Goal: Navigation & Orientation: Understand site structure

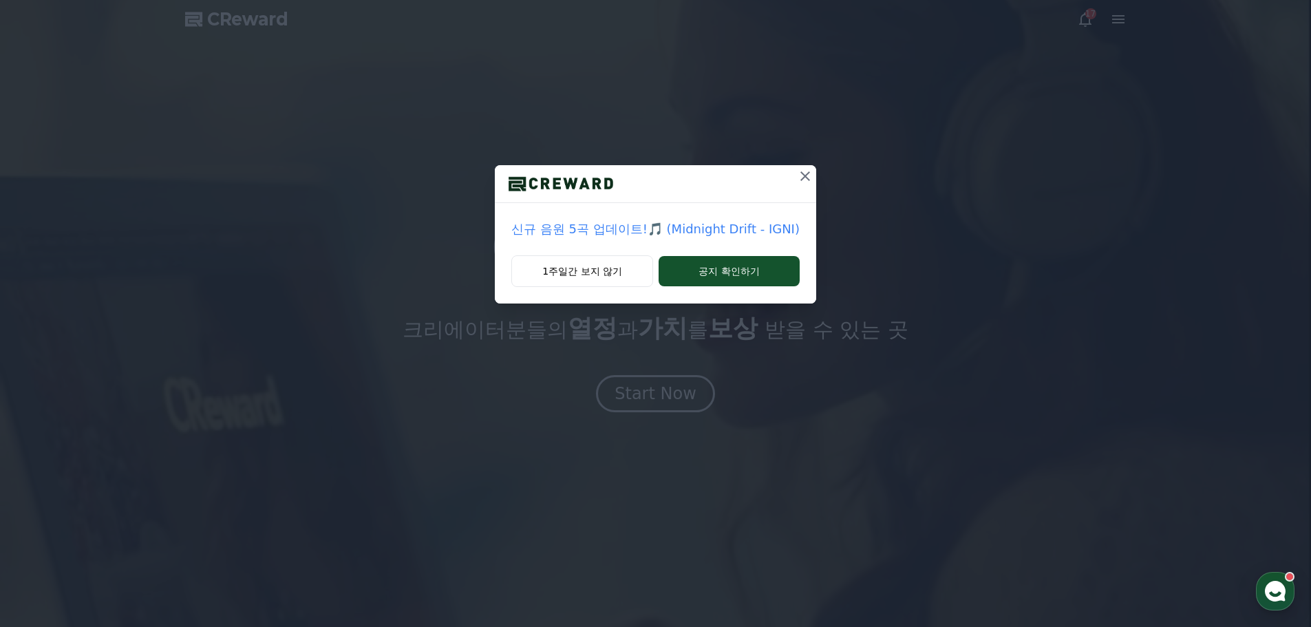
click at [613, 275] on button "1주일간 보지 않기" at bounding box center [582, 271] width 142 height 32
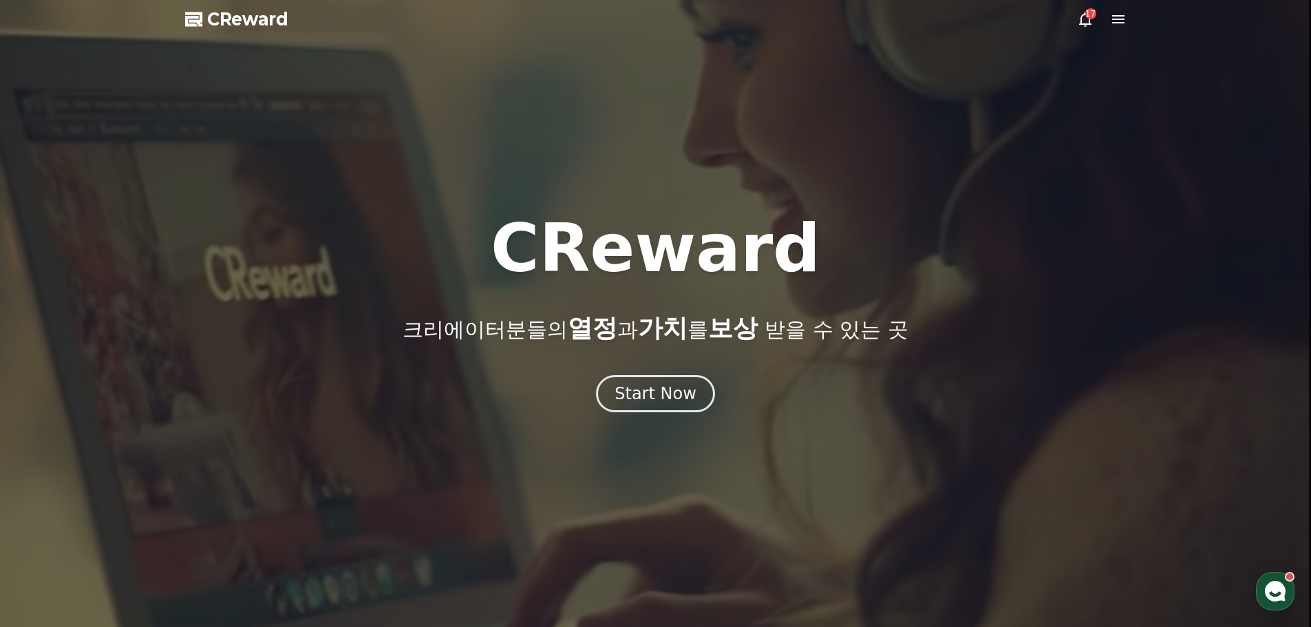
click at [672, 399] on div "Start Now" at bounding box center [656, 394] width 82 height 22
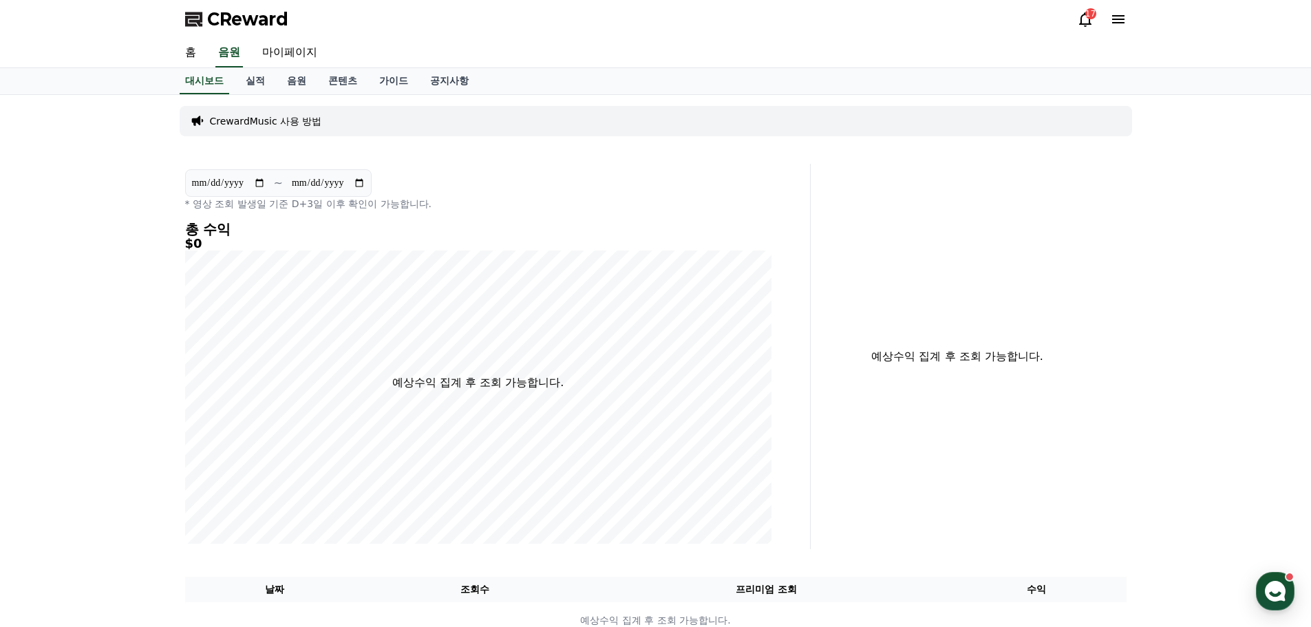
click at [191, 56] on link "홈" at bounding box center [190, 53] width 33 height 29
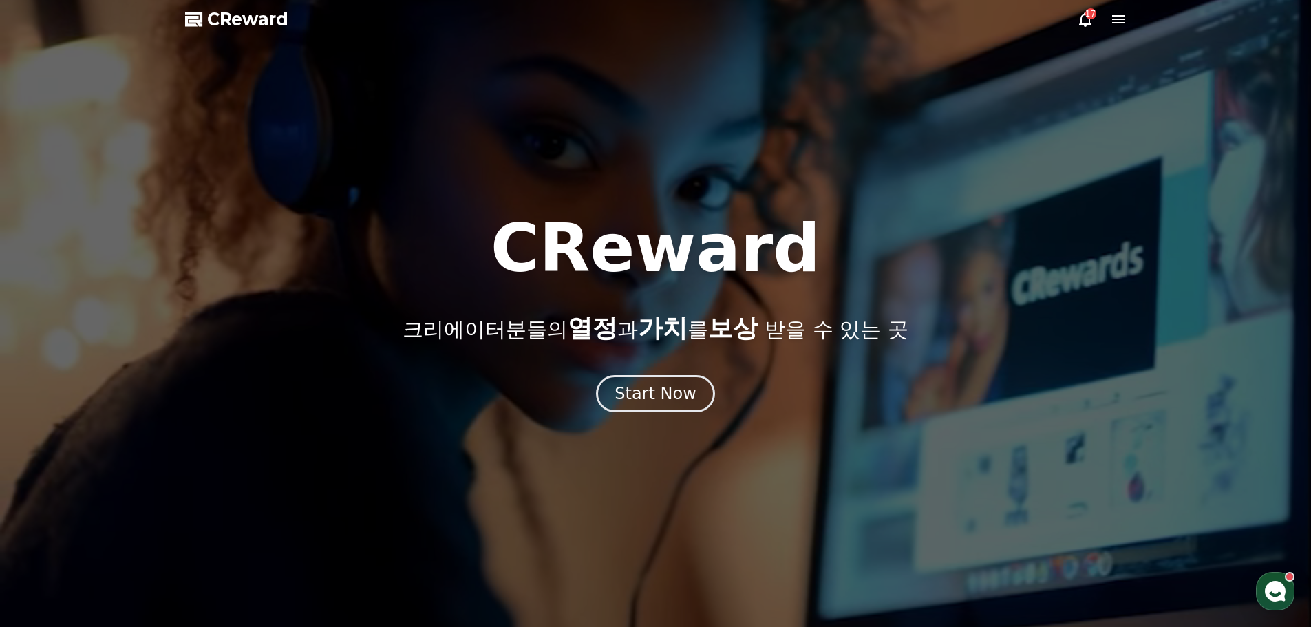
click at [646, 400] on div "Start Now" at bounding box center [656, 394] width 82 height 22
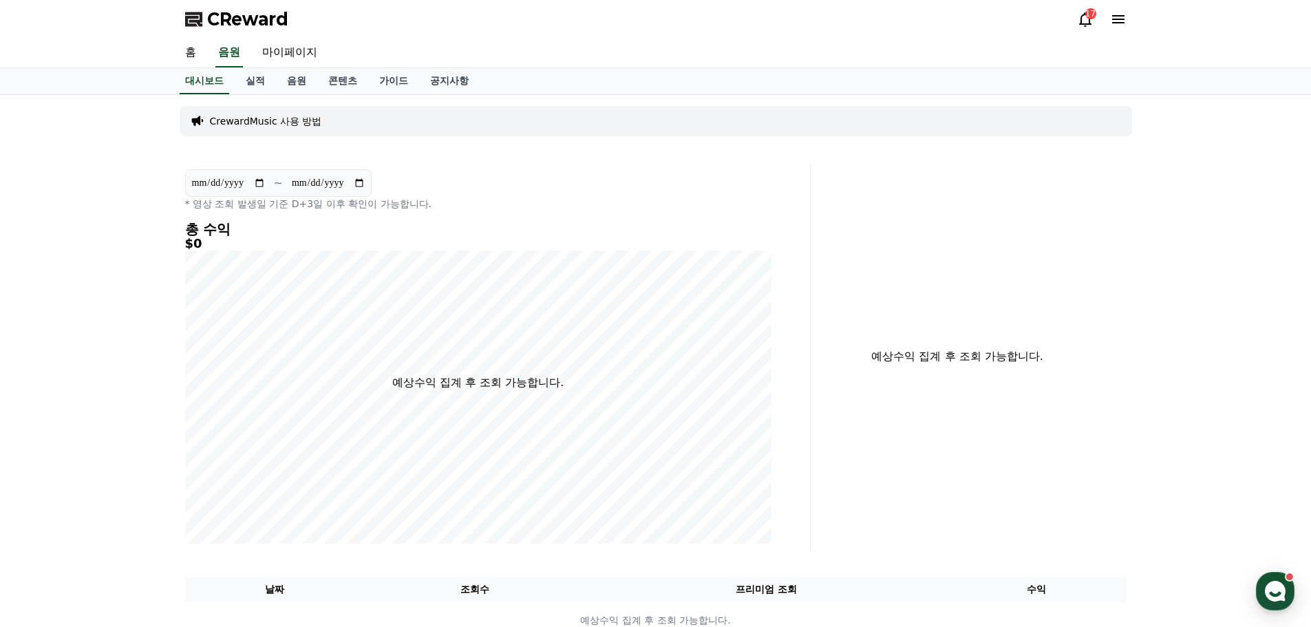
click at [295, 52] on link "마이페이지" at bounding box center [289, 53] width 77 height 29
select select "**********"
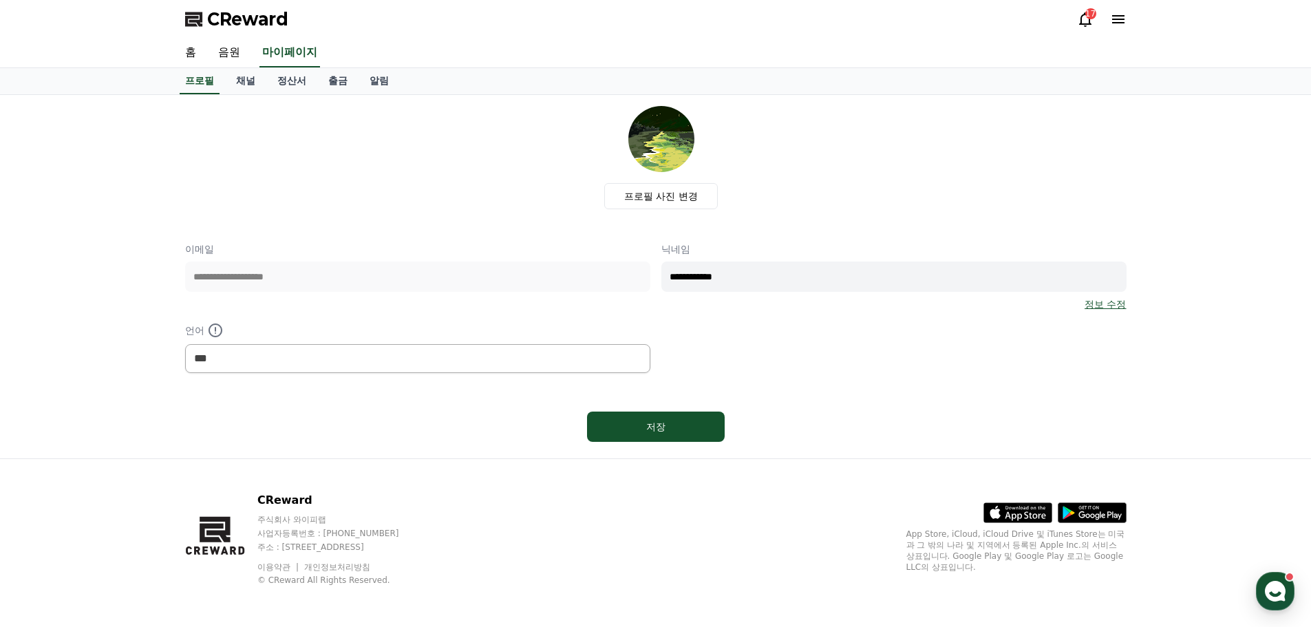
click at [235, 58] on link "음원" at bounding box center [229, 53] width 44 height 29
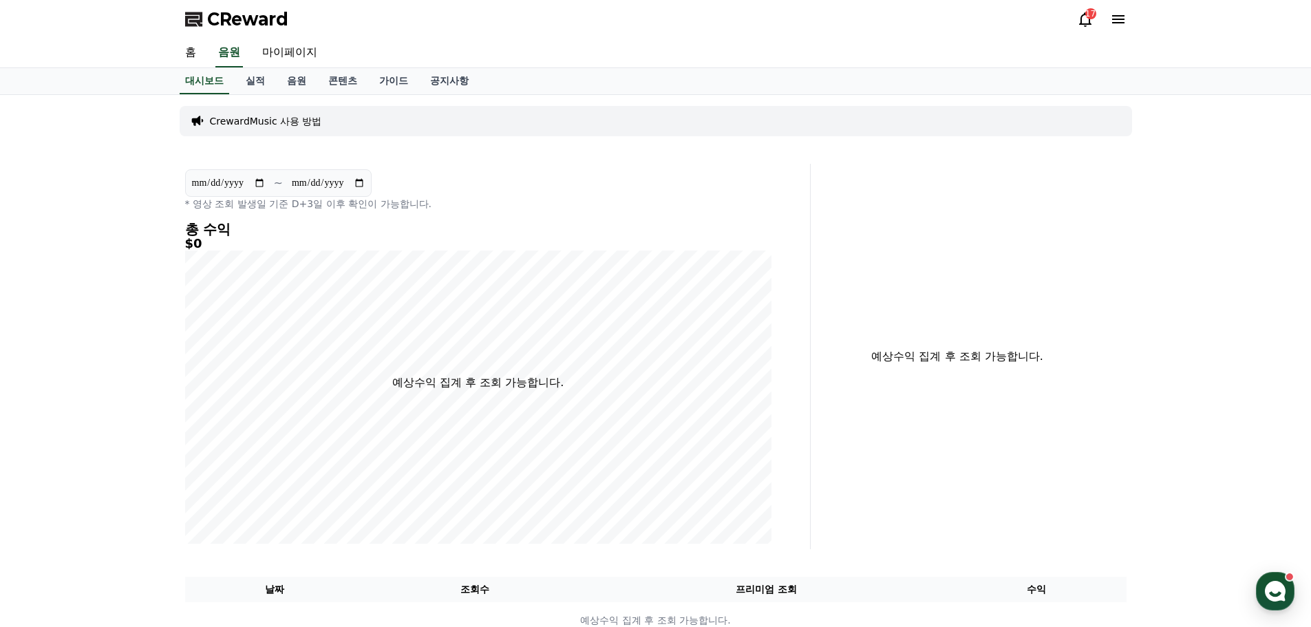
click at [350, 80] on link "콘텐츠" at bounding box center [342, 81] width 51 height 26
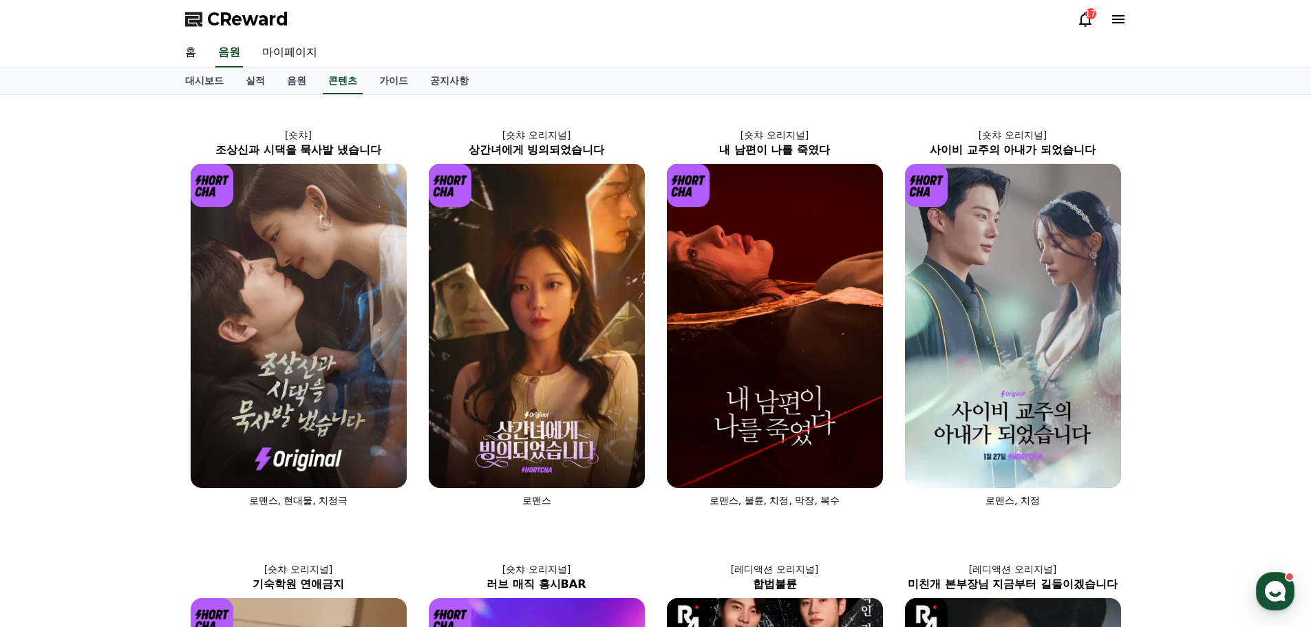
click at [401, 81] on link "가이드" at bounding box center [393, 81] width 51 height 26
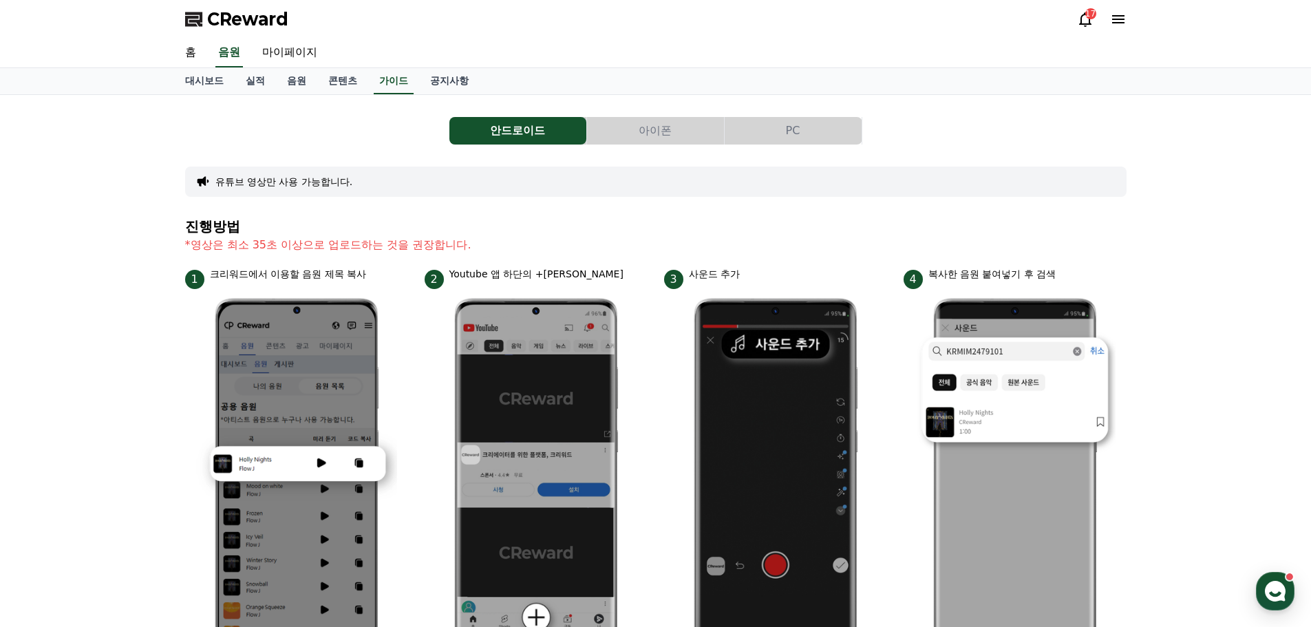
click at [297, 78] on link "음원" at bounding box center [296, 81] width 41 height 26
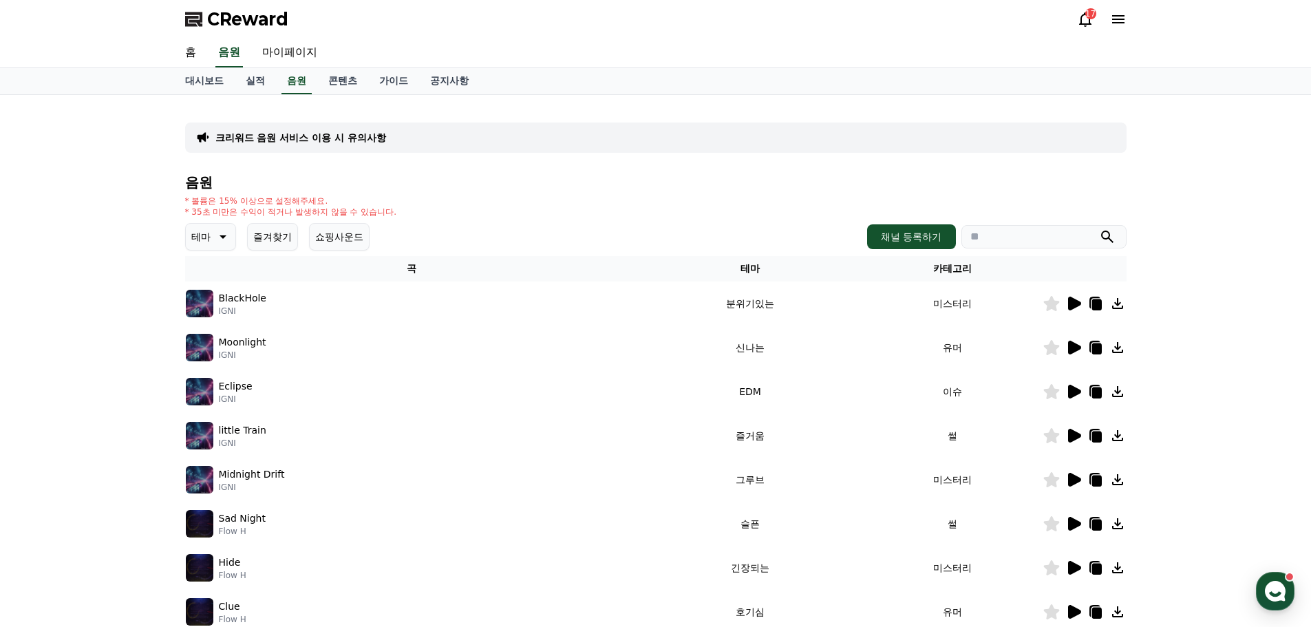
click at [189, 81] on link "대시보드" at bounding box center [204, 81] width 61 height 26
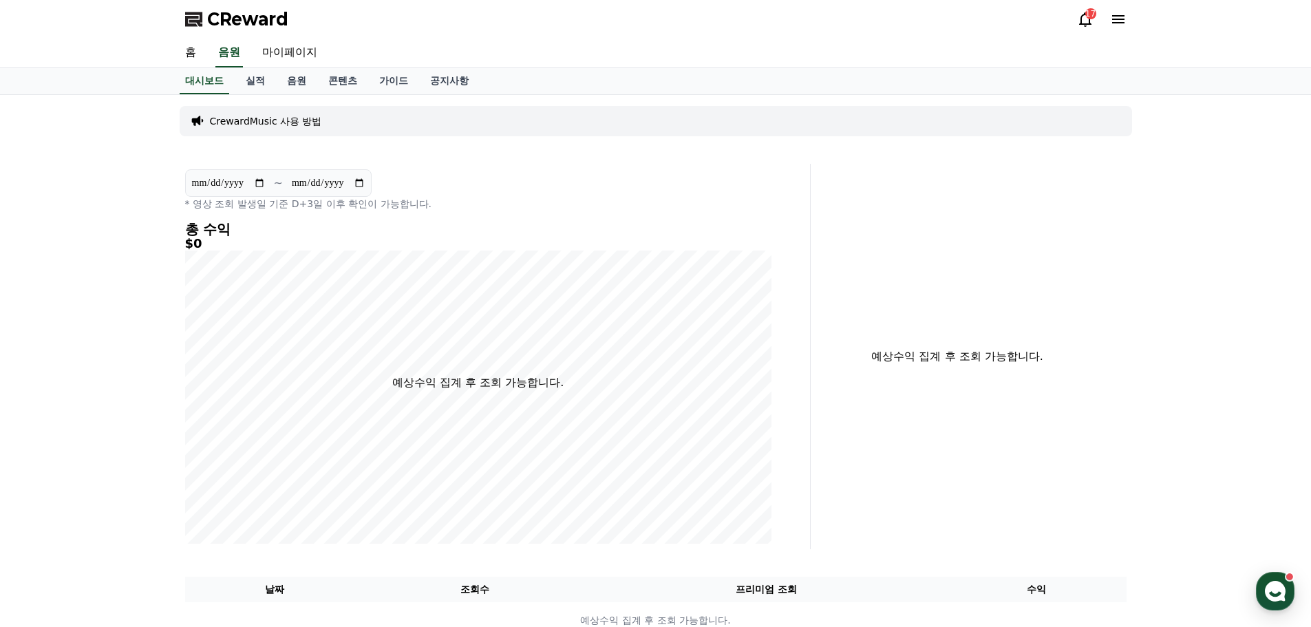
click at [299, 55] on link "마이페이지" at bounding box center [289, 53] width 77 height 29
select select "**********"
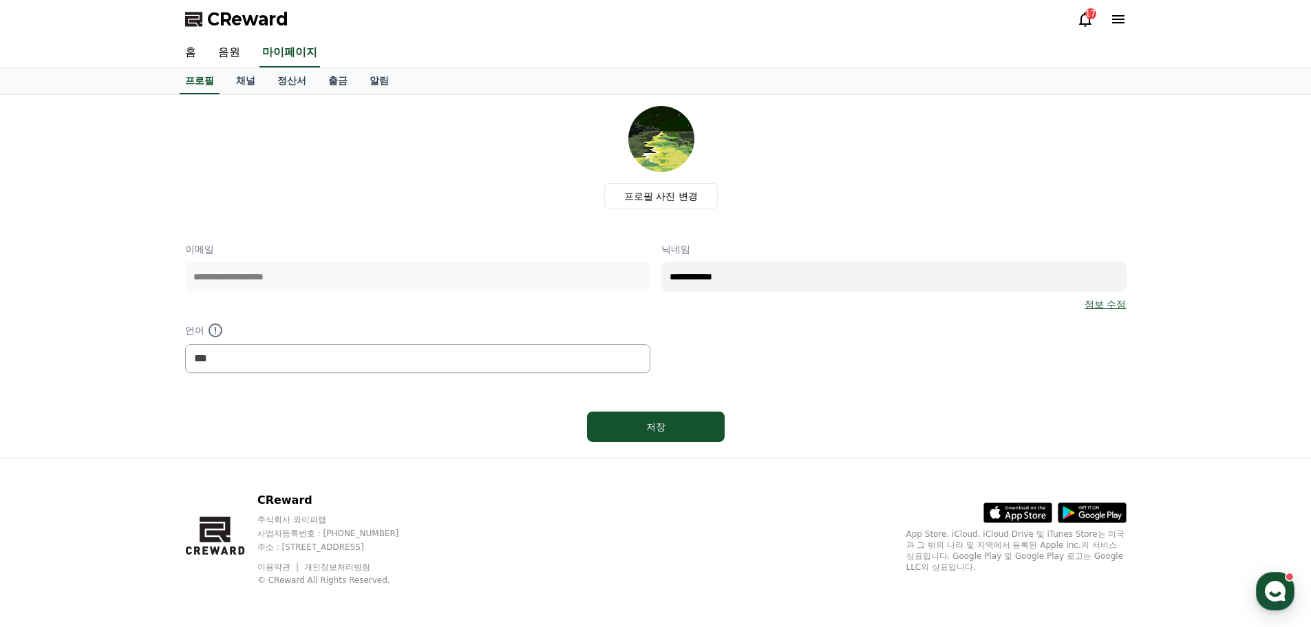
click at [235, 57] on link "음원" at bounding box center [229, 53] width 44 height 29
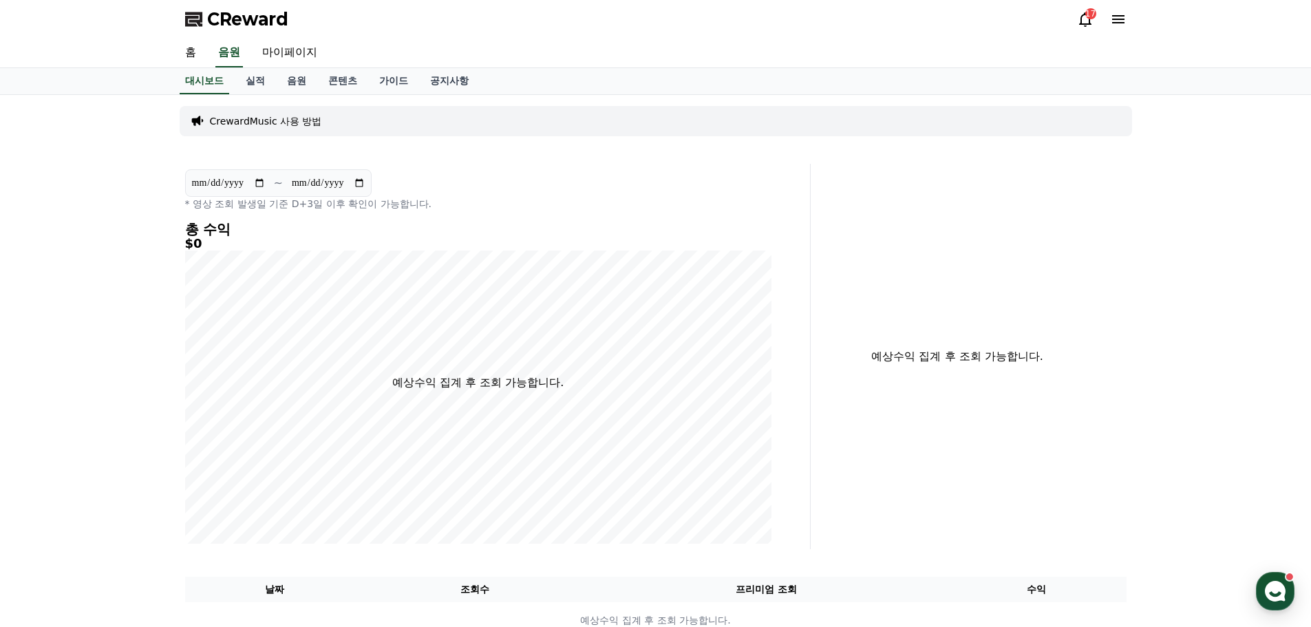
click at [195, 56] on link "홈" at bounding box center [190, 53] width 33 height 29
